Goal: Task Accomplishment & Management: Use online tool/utility

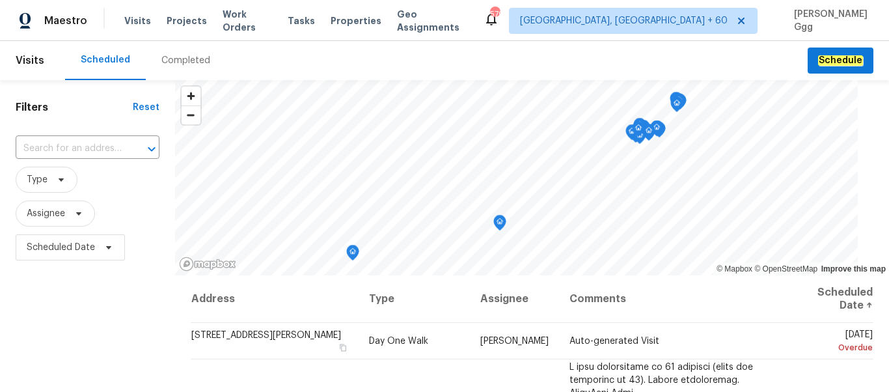
click at [162, 62] on div "Completed" at bounding box center [185, 60] width 49 height 13
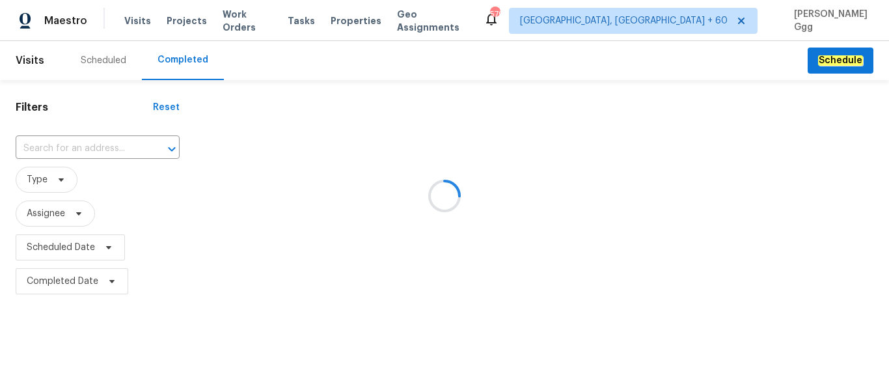
click at [89, 150] on div at bounding box center [444, 196] width 889 height 392
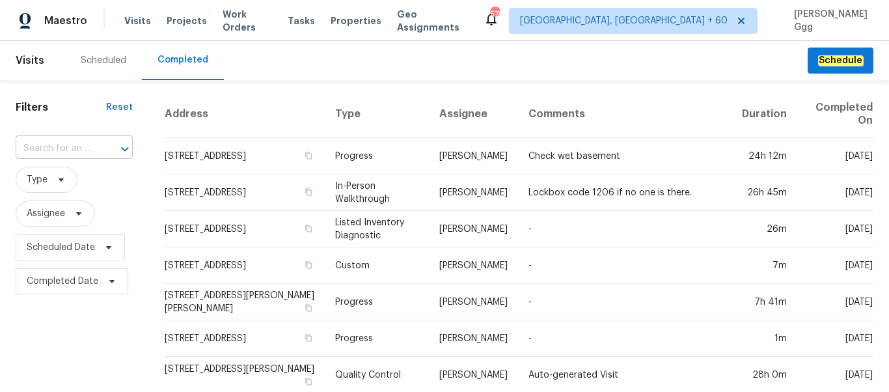
click at [89, 141] on input "text" at bounding box center [56, 149] width 81 height 20
paste input "[STREET_ADDRESS]"
type input "[STREET_ADDRESS]"
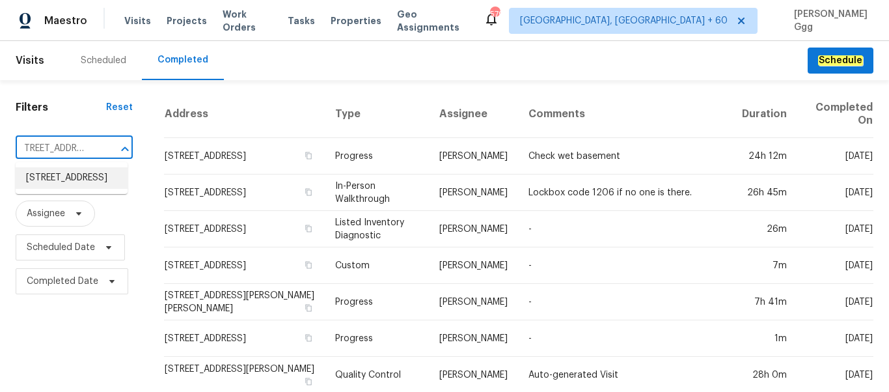
click at [61, 185] on li "[STREET_ADDRESS]" at bounding box center [72, 177] width 112 height 21
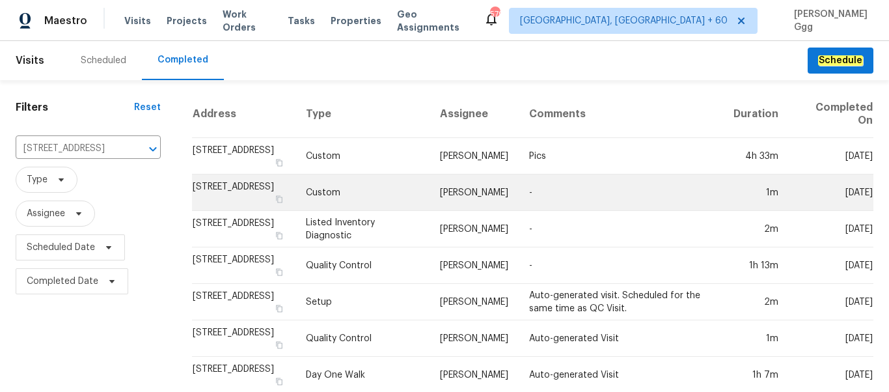
scroll to position [55, 0]
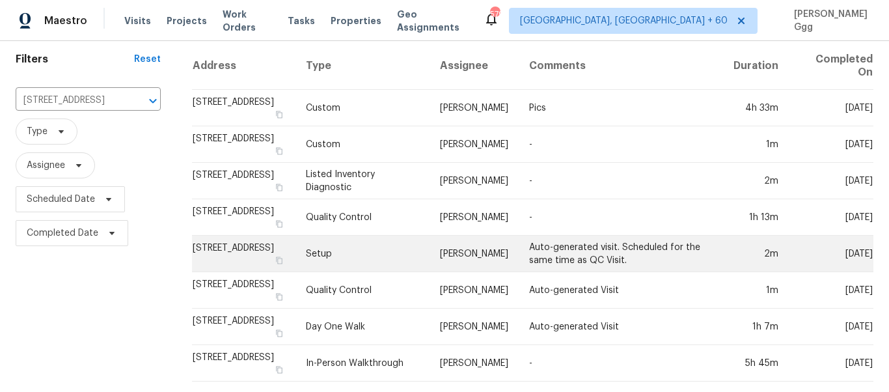
click at [347, 247] on td "Setup" at bounding box center [363, 254] width 134 height 36
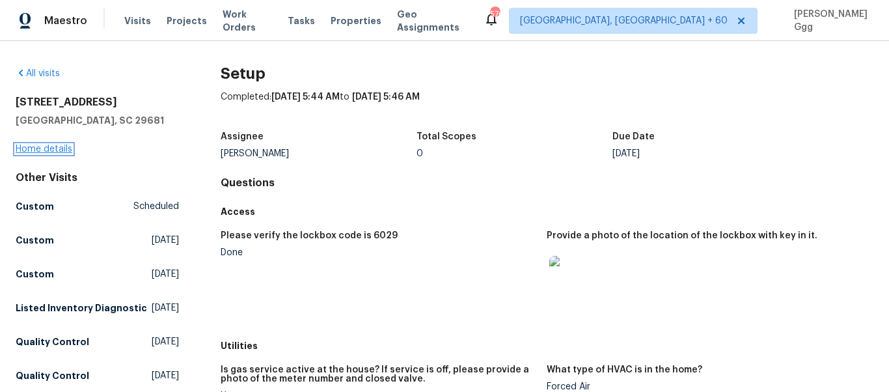
click at [49, 149] on link "Home details" at bounding box center [44, 149] width 57 height 9
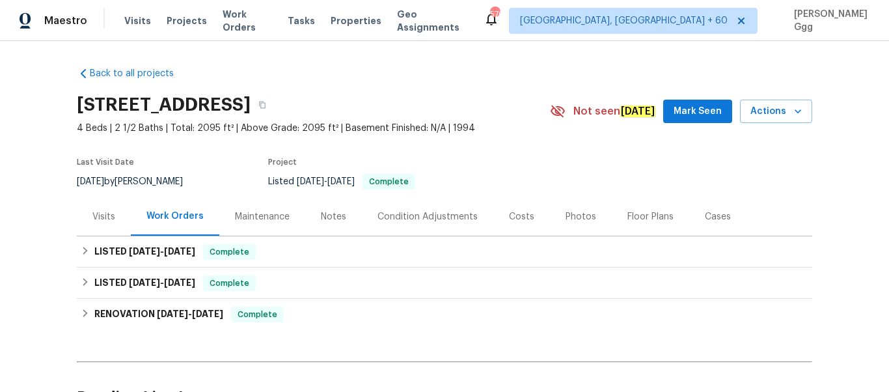
click at [566, 221] on div "Photos" at bounding box center [581, 216] width 31 height 13
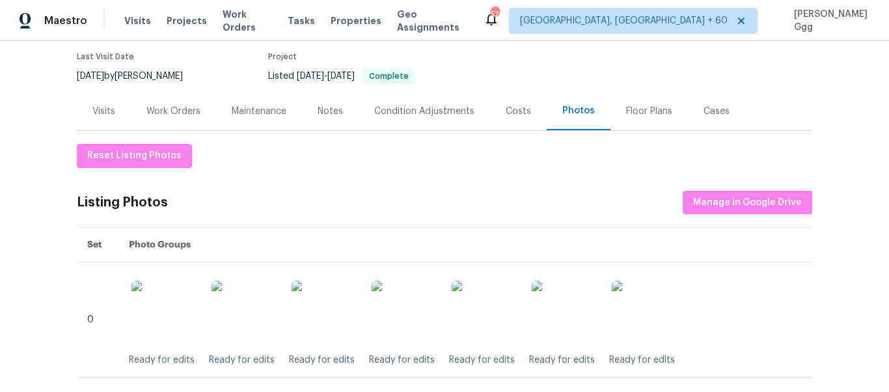
scroll to position [109, 0]
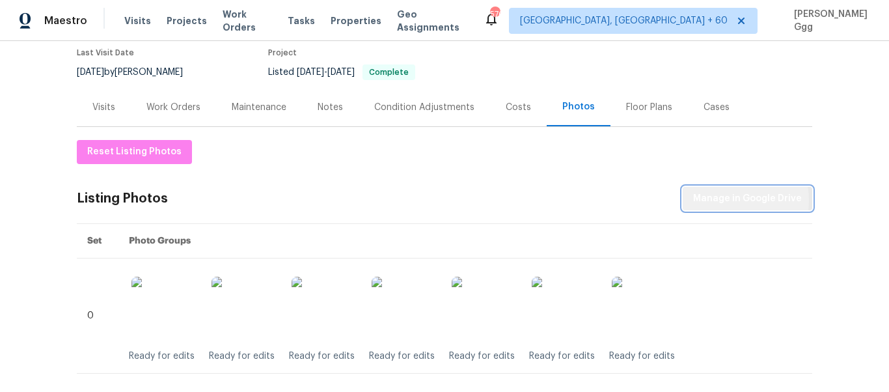
click at [725, 200] on span "Manage in Google Drive" at bounding box center [747, 199] width 109 height 16
